Goal: Information Seeking & Learning: Learn about a topic

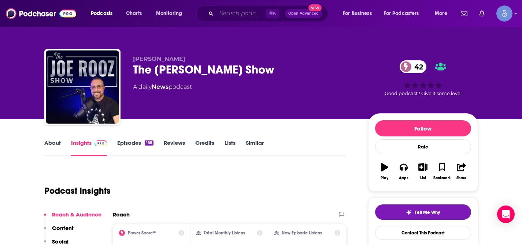
click at [240, 17] on input "Search podcasts, credits, & more..." at bounding box center [240, 14] width 49 height 12
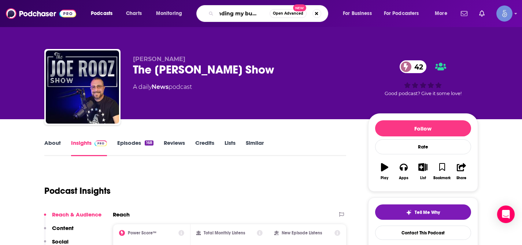
type input "Minding my business"
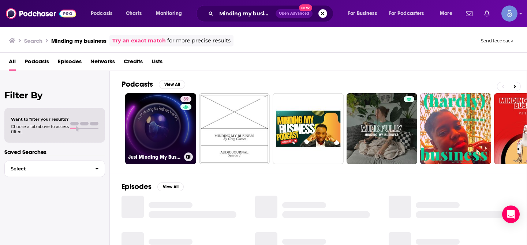
click at [163, 127] on link "39 Just Minding My Business" at bounding box center [160, 128] width 71 height 71
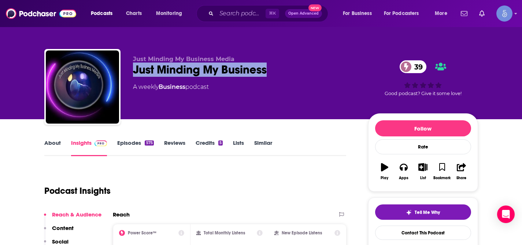
drag, startPoint x: 134, startPoint y: 70, endPoint x: 266, endPoint y: 68, distance: 132.5
click at [266, 68] on div "Just Minding My Business 39" at bounding box center [244, 70] width 223 height 14
copy h2 "Just Minding My Business"
click at [251, 12] on input "Search podcasts, credits, & more..." at bounding box center [240, 14] width 49 height 12
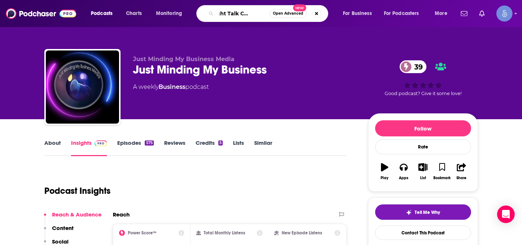
type input "Straight Talk Commerce"
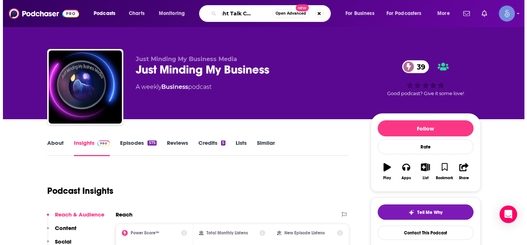
scroll to position [0, 19]
